Goal: Task Accomplishment & Management: Complete application form

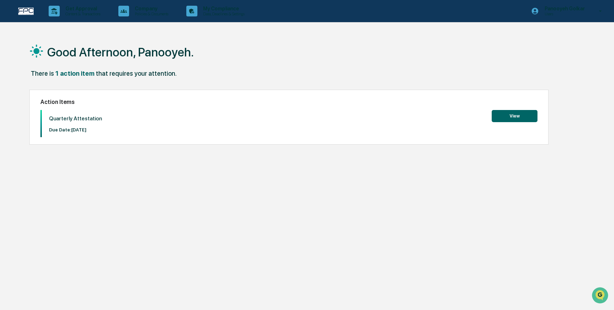
click at [506, 114] on button "View" at bounding box center [514, 116] width 46 height 12
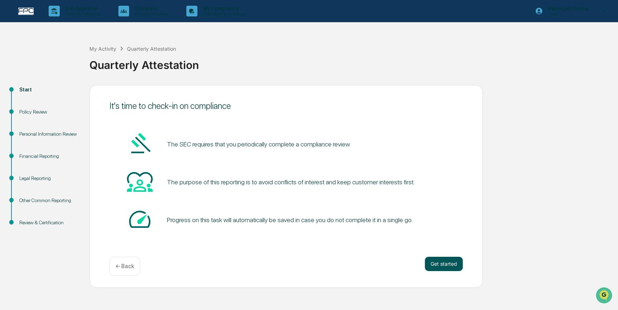
click at [446, 264] on button "Get started" at bounding box center [444, 264] width 38 height 14
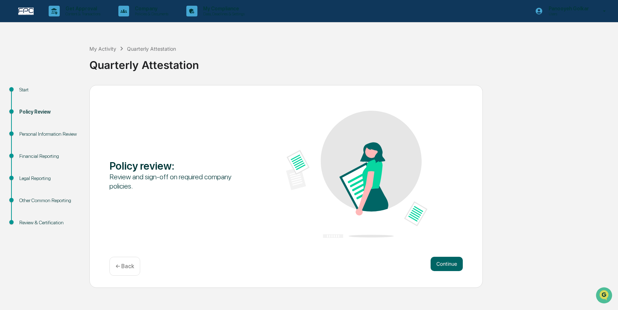
click at [446, 264] on button "Continue" at bounding box center [446, 264] width 32 height 14
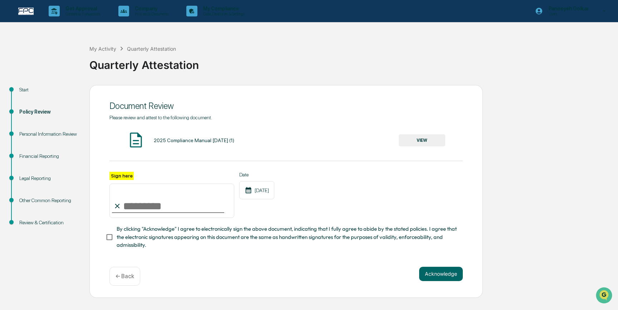
click at [137, 202] on input "Sign here" at bounding box center [171, 201] width 125 height 34
type input "**********"
click at [431, 272] on button "Acknowledge" at bounding box center [441, 274] width 44 height 14
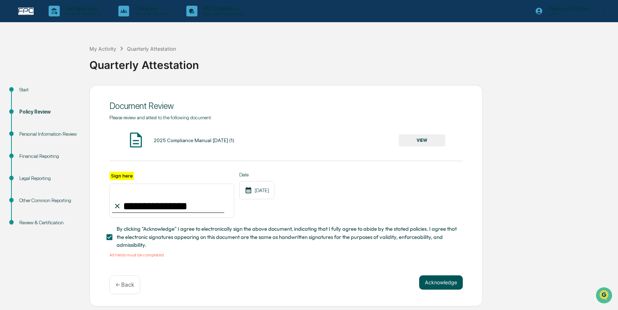
click at [430, 281] on button "Acknowledge" at bounding box center [441, 283] width 44 height 14
click at [408, 137] on button "VIEW" at bounding box center [421, 140] width 46 height 12
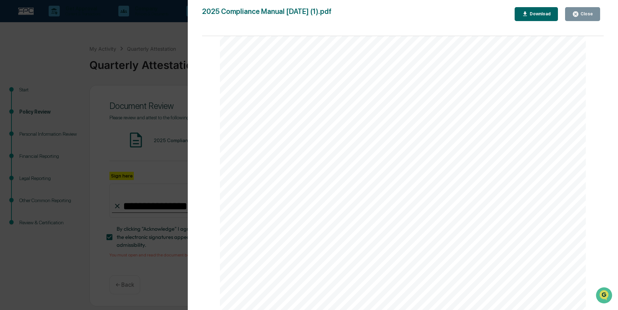
scroll to position [70383, 0]
click at [571, 17] on button "Close" at bounding box center [582, 14] width 35 height 14
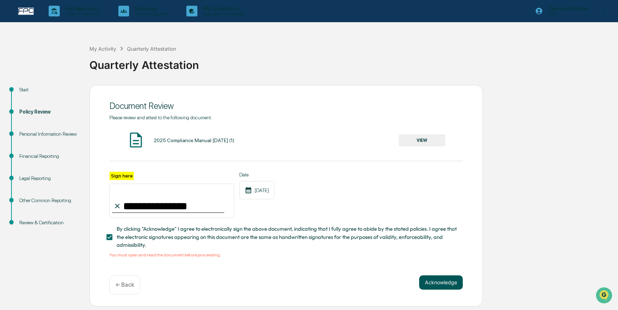
click at [427, 277] on button "Acknowledge" at bounding box center [441, 283] width 44 height 14
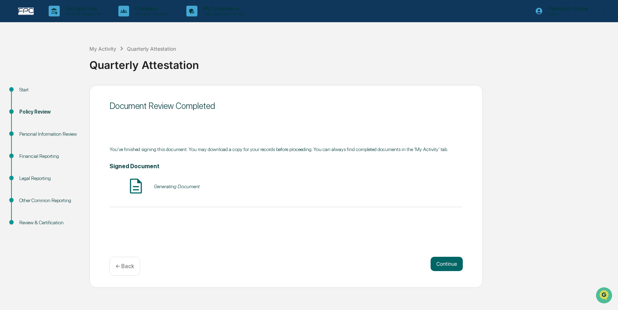
click at [209, 190] on div "Generating Document" at bounding box center [285, 186] width 353 height 19
click at [181, 186] on div "Generating Document" at bounding box center [285, 186] width 353 height 19
click at [418, 193] on button "VIEW" at bounding box center [421, 186] width 46 height 12
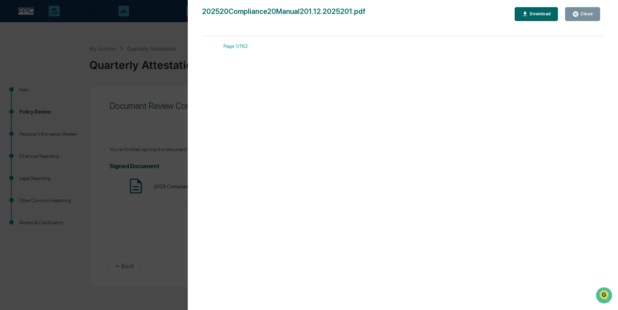
scroll to position [2014, 0]
click at [580, 4] on div "Version History [DATE] 08:22 PM Panooyeh Golkar 202520Compliance20Manual201.12.…" at bounding box center [403, 162] width 430 height 324
click at [579, 13] on div "Close" at bounding box center [586, 13] width 14 height 5
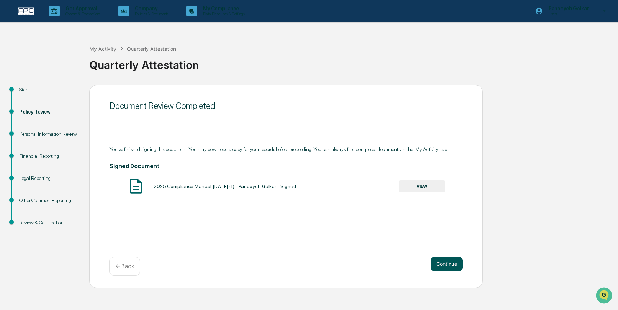
click at [440, 265] on button "Continue" at bounding box center [446, 264] width 32 height 14
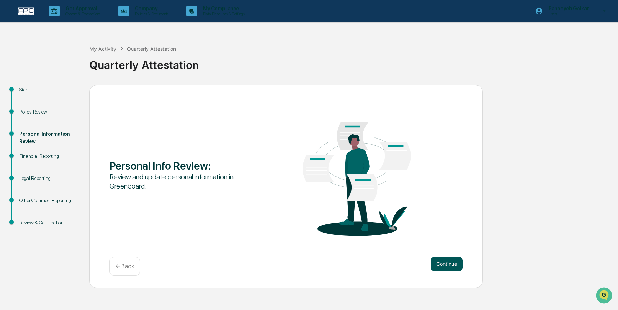
click at [436, 259] on button "Continue" at bounding box center [446, 264] width 32 height 14
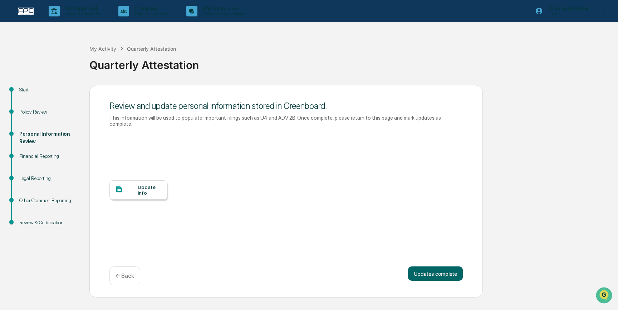
drag, startPoint x: 436, startPoint y: 259, endPoint x: 239, endPoint y: 205, distance: 203.7
click at [294, 234] on div "Update Info" at bounding box center [285, 195] width 353 height 129
click at [133, 194] on div at bounding box center [126, 189] width 23 height 9
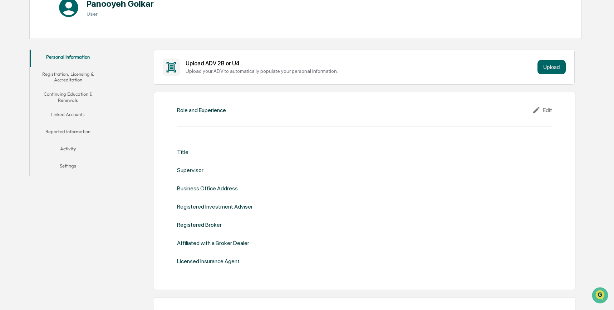
scroll to position [162, 0]
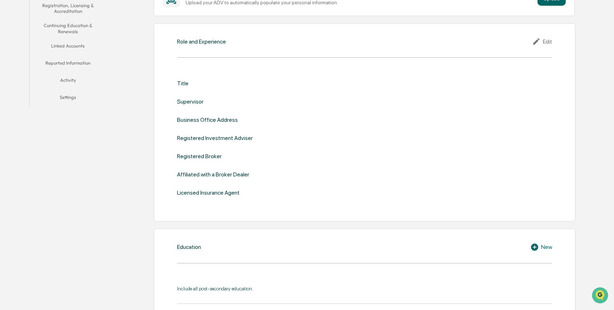
click at [547, 43] on div "Edit" at bounding box center [542, 41] width 20 height 9
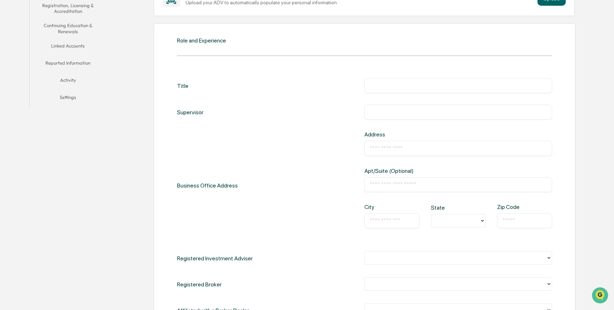
click at [461, 86] on input "text" at bounding box center [458, 85] width 177 height 7
type input "***"
type input "**********"
type input "********"
type input "**"
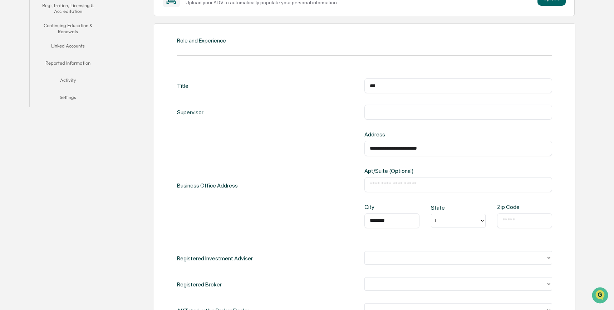
type input "*****"
click at [351, 239] on div "**********" at bounding box center [364, 185] width 375 height 108
click at [444, 238] on div "CA" at bounding box center [458, 236] width 55 height 14
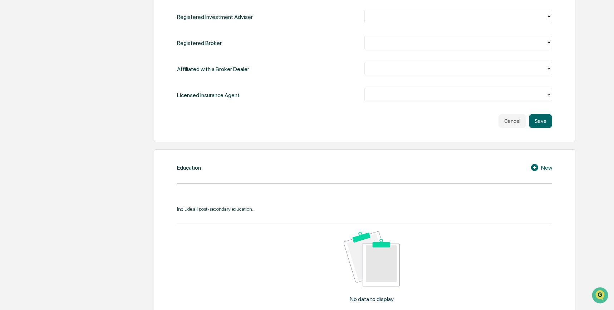
scroll to position [290, 0]
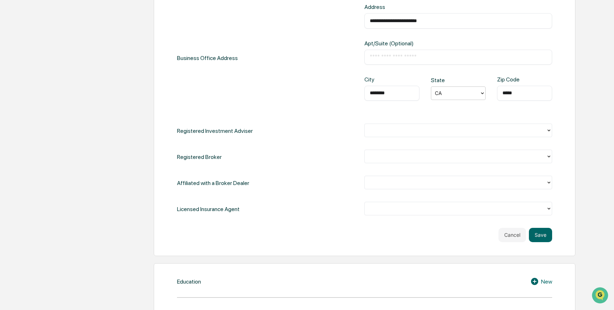
click at [387, 52] on div "​" at bounding box center [457, 57] width 187 height 15
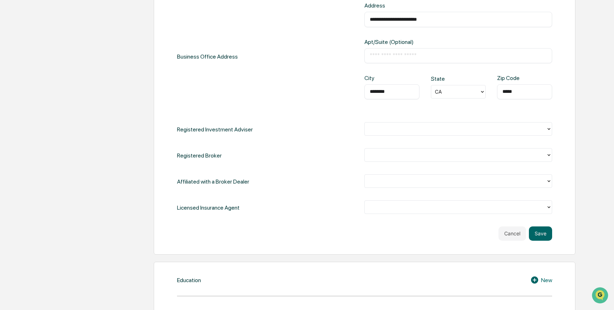
click at [390, 55] on input "text" at bounding box center [458, 55] width 177 height 7
type input "***"
click at [460, 19] on input "**********" at bounding box center [458, 19] width 177 height 7
type input "**********"
click at [313, 96] on div "**********" at bounding box center [364, 56] width 375 height 108
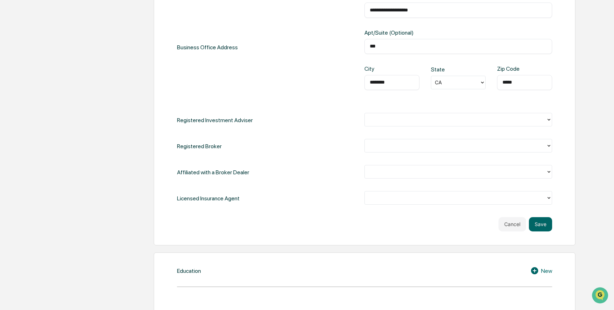
scroll to position [301, 0]
click at [392, 120] on div at bounding box center [455, 119] width 174 height 8
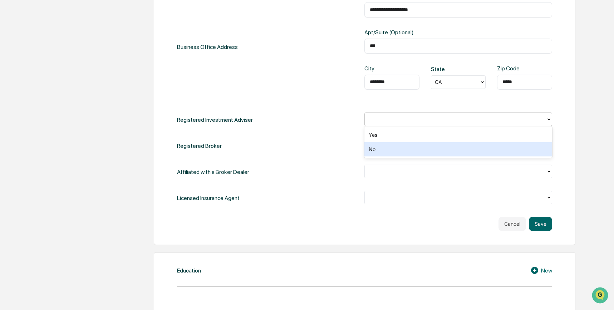
click at [383, 150] on div "No" at bounding box center [457, 149] width 187 height 14
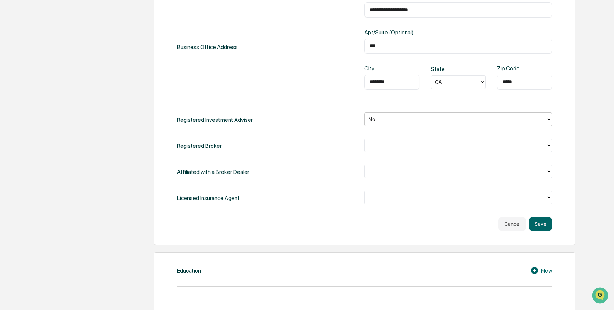
click at [383, 147] on div at bounding box center [455, 145] width 174 height 8
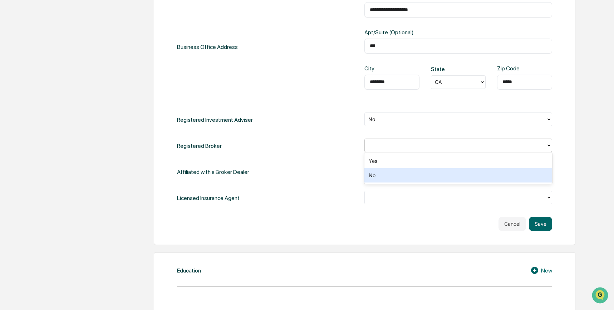
click at [382, 173] on div "No" at bounding box center [457, 175] width 187 height 14
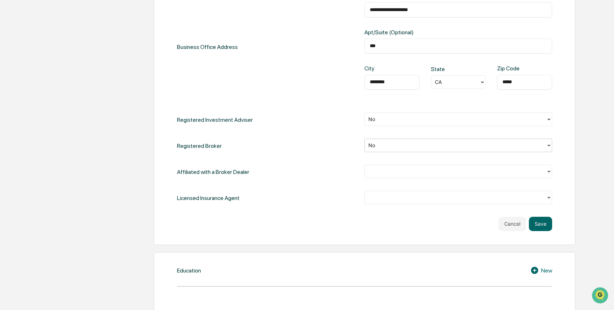
click at [379, 169] on div at bounding box center [455, 171] width 174 height 8
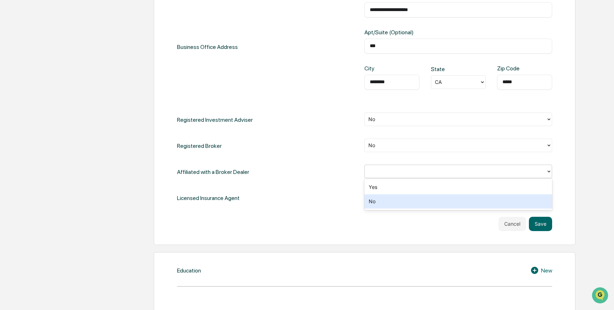
click at [375, 204] on div "No" at bounding box center [457, 201] width 187 height 14
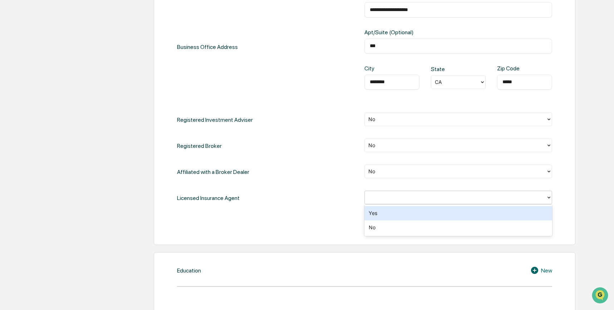
click at [392, 199] on div at bounding box center [455, 197] width 174 height 8
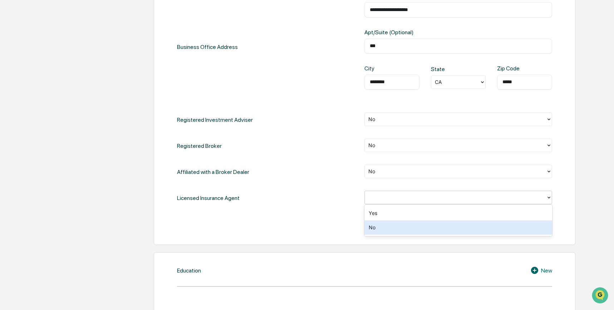
click at [386, 226] on div "No" at bounding box center [457, 227] width 187 height 14
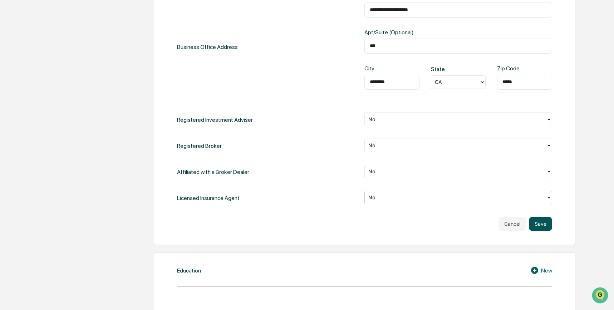
click at [549, 228] on button "Save" at bounding box center [540, 224] width 23 height 14
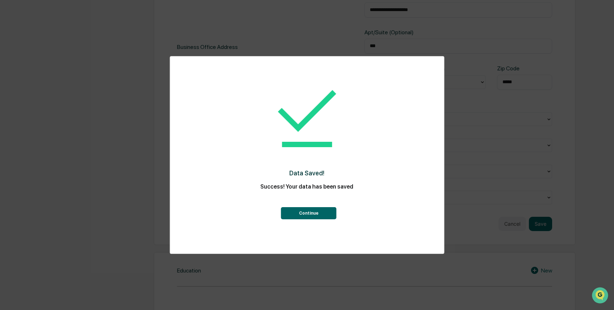
click at [302, 215] on button "Continue" at bounding box center [308, 213] width 55 height 12
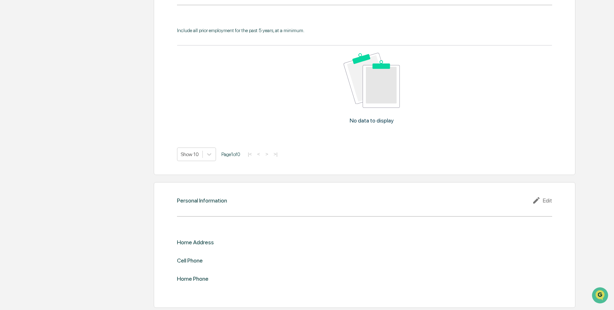
scroll to position [0, 0]
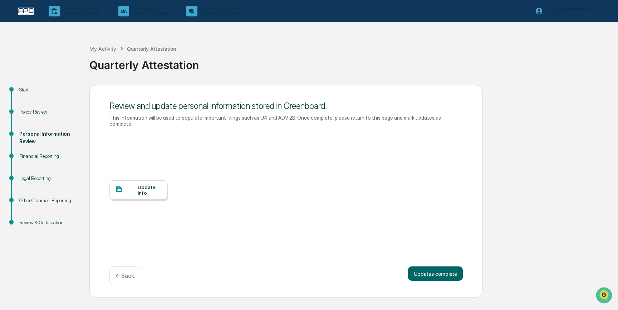
click at [155, 188] on div "Update Info" at bounding box center [150, 189] width 24 height 11
click at [441, 269] on button "Updates complete" at bounding box center [435, 274] width 55 height 14
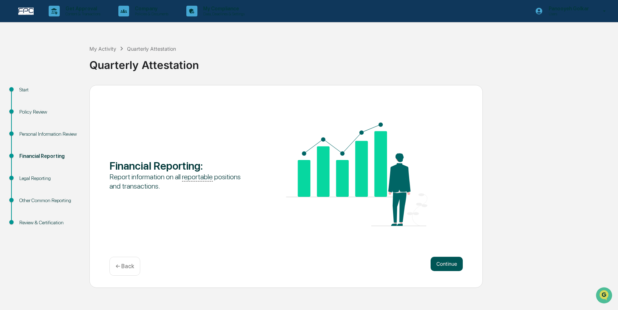
click at [456, 267] on button "Continue" at bounding box center [446, 264] width 32 height 14
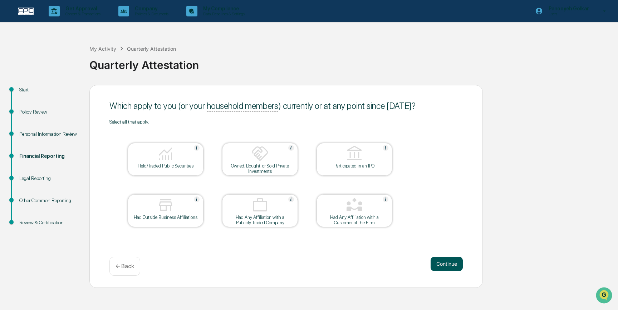
click at [450, 260] on button "Continue" at bounding box center [446, 264] width 32 height 14
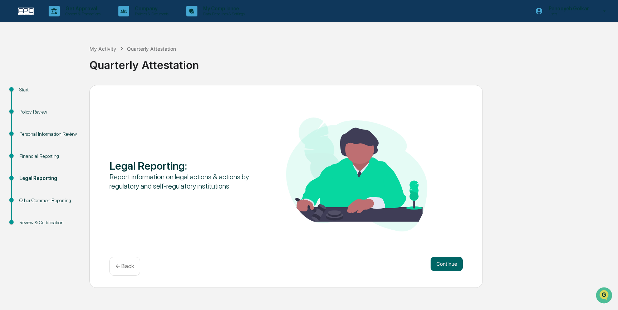
click at [450, 260] on button "Continue" at bounding box center [446, 264] width 32 height 14
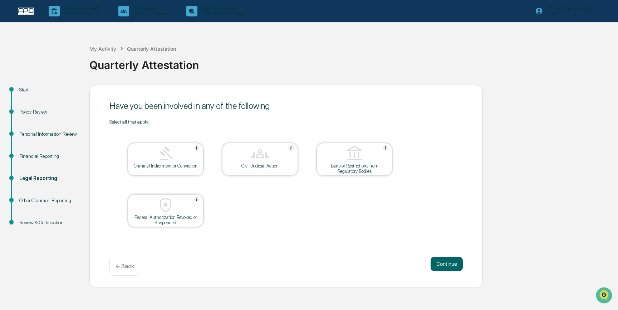
click at [450, 260] on button "Continue" at bounding box center [446, 264] width 32 height 14
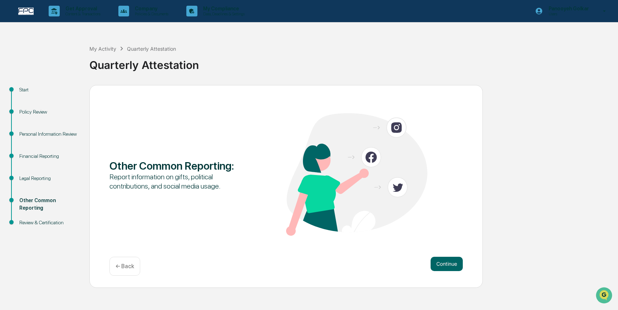
click at [450, 260] on button "Continue" at bounding box center [446, 264] width 32 height 14
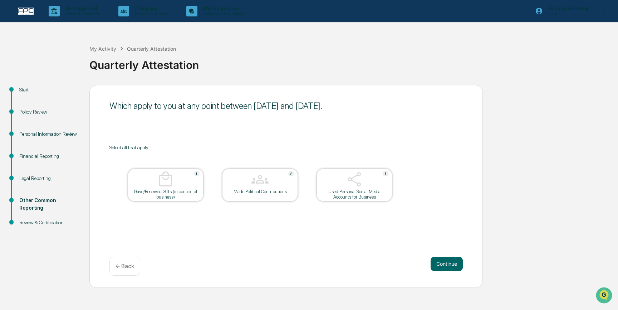
click at [450, 260] on button "Continue" at bounding box center [446, 264] width 32 height 14
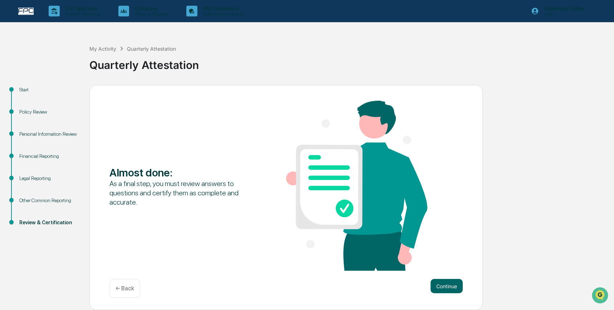
click at [450, 260] on div "Almost done : As a final step, you must review answers to questions and certify…" at bounding box center [285, 187] width 353 height 172
click at [450, 286] on button "Continue" at bounding box center [446, 286] width 32 height 14
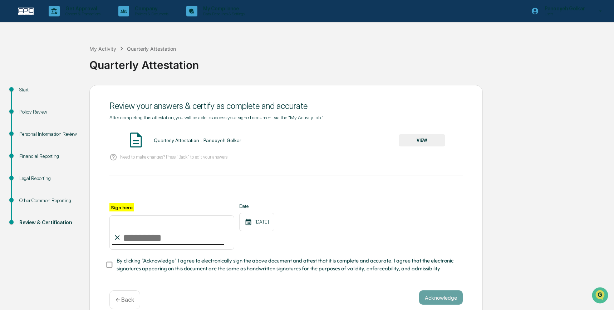
click at [143, 237] on input "Sign here" at bounding box center [171, 232] width 125 height 34
type input "**********"
click at [430, 297] on button "Acknowledge" at bounding box center [441, 298] width 44 height 14
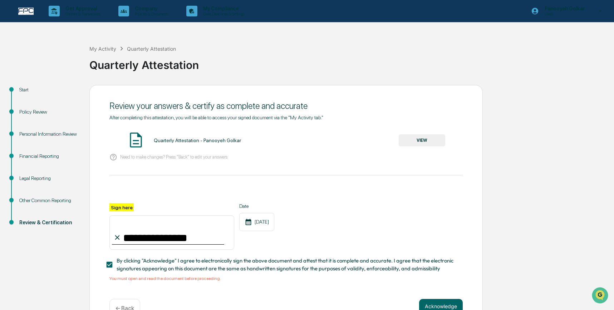
click at [420, 138] on button "VIEW" at bounding box center [421, 140] width 46 height 12
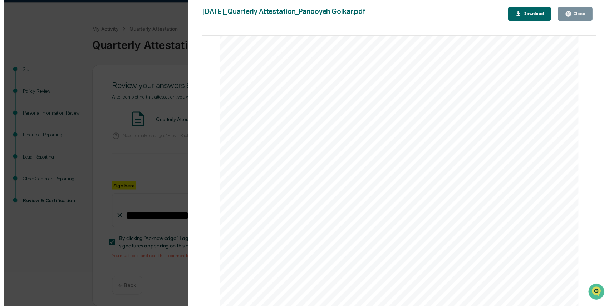
scroll to position [1771, 0]
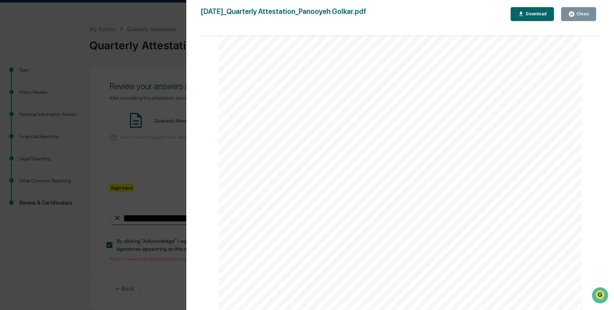
click at [571, 14] on icon "button" at bounding box center [571, 14] width 7 height 7
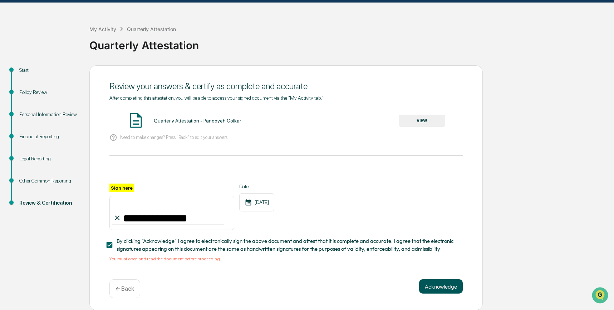
click at [434, 290] on button "Acknowledge" at bounding box center [441, 286] width 44 height 14
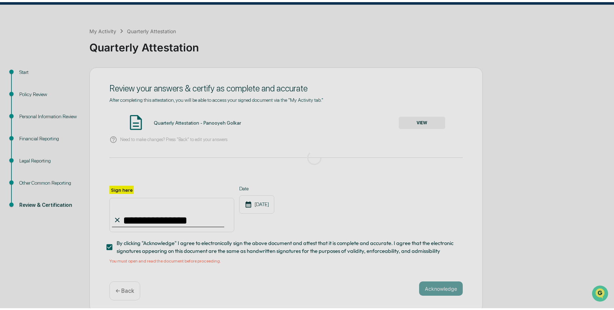
scroll to position [0, 0]
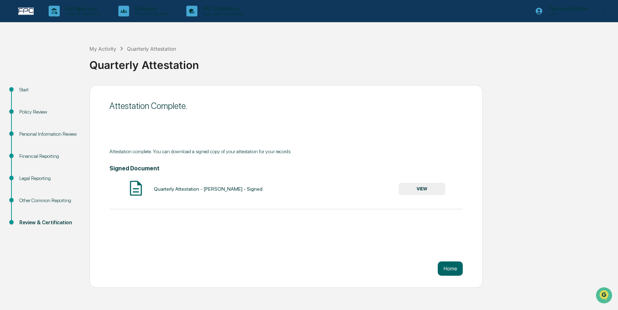
click at [463, 271] on div "Attestation Complete. Attestation complete. You can download a signed copy of y…" at bounding box center [285, 186] width 393 height 203
click at [449, 270] on button "Home" at bounding box center [449, 269] width 25 height 14
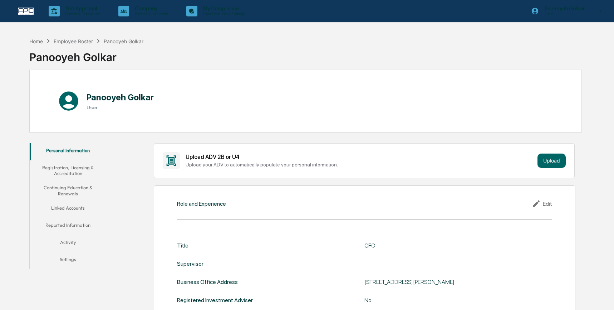
click at [78, 166] on button "Registration, Licensing & Accreditation" at bounding box center [68, 170] width 77 height 20
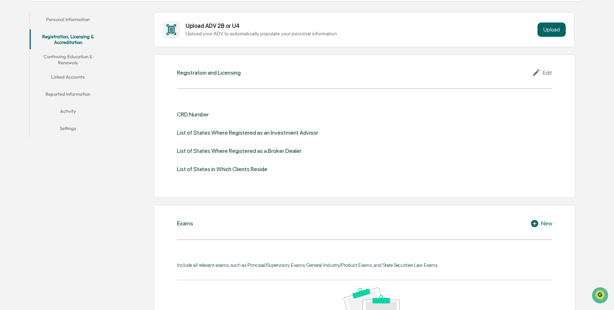
scroll to position [1, 0]
